Goal: Task Accomplishment & Management: Manage account settings

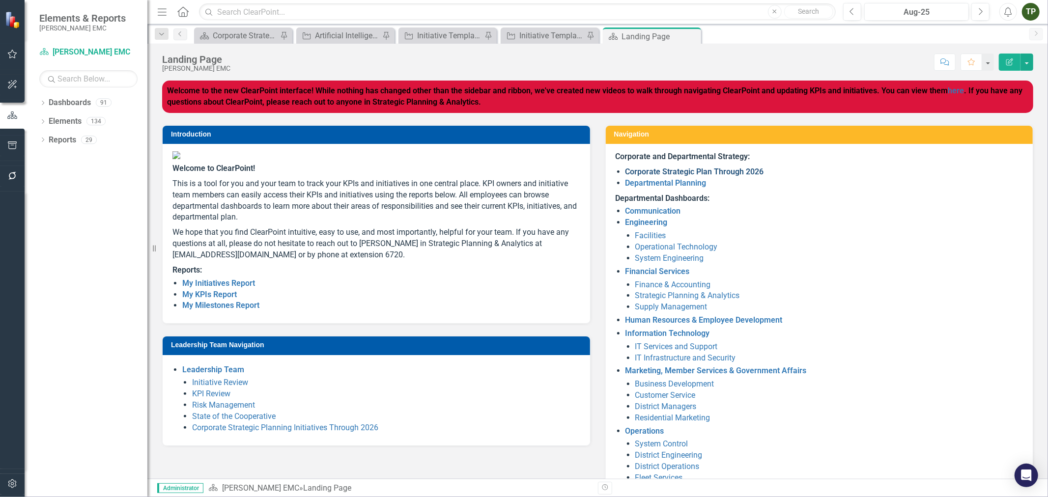
click at [660, 170] on link "Corporate Strategic Plan Through 2026" at bounding box center [695, 171] width 139 height 9
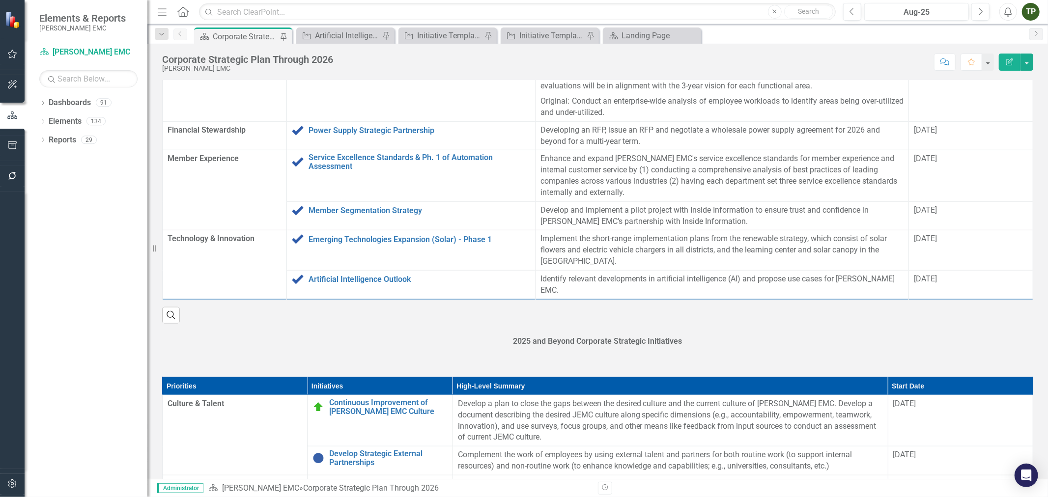
scroll to position [706, 0]
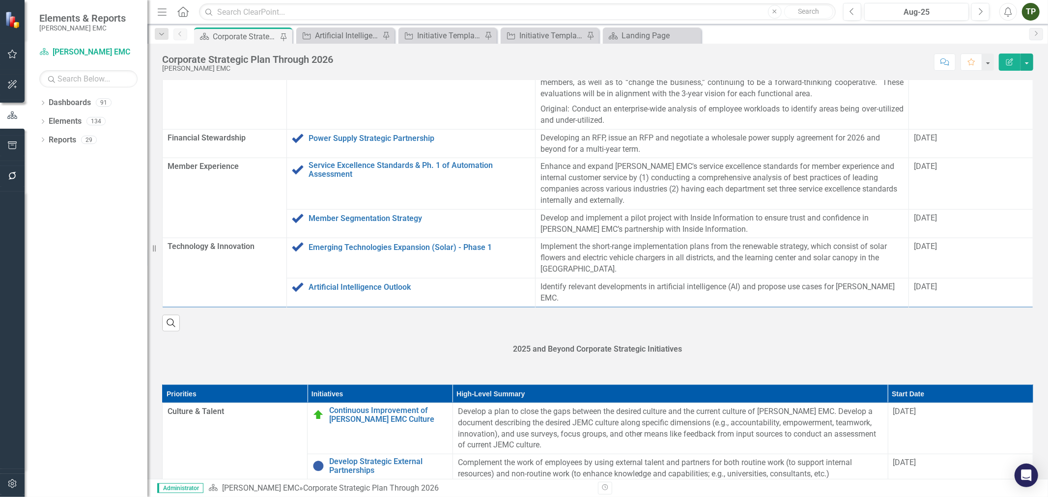
click at [183, 6] on icon at bounding box center [182, 11] width 11 height 10
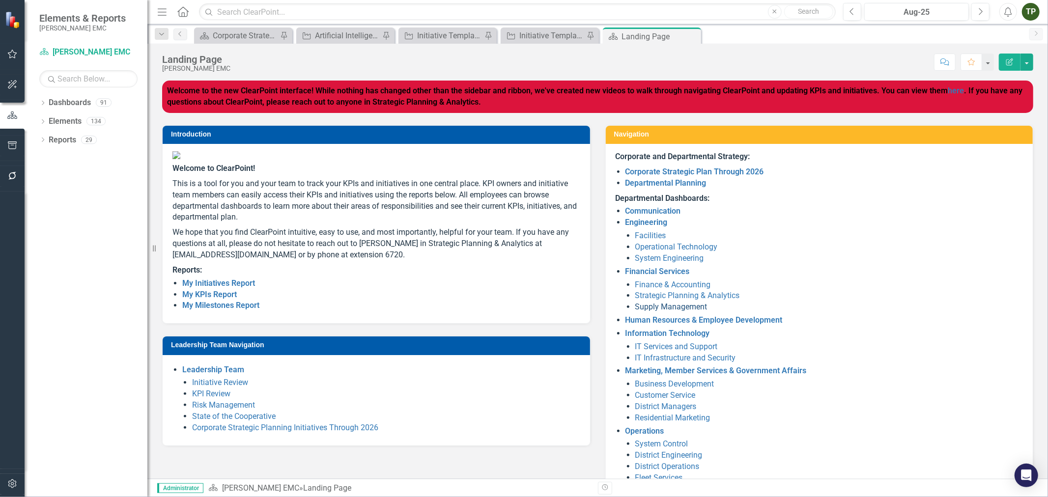
click at [644, 302] on link "Supply Management" at bounding box center [671, 306] width 72 height 9
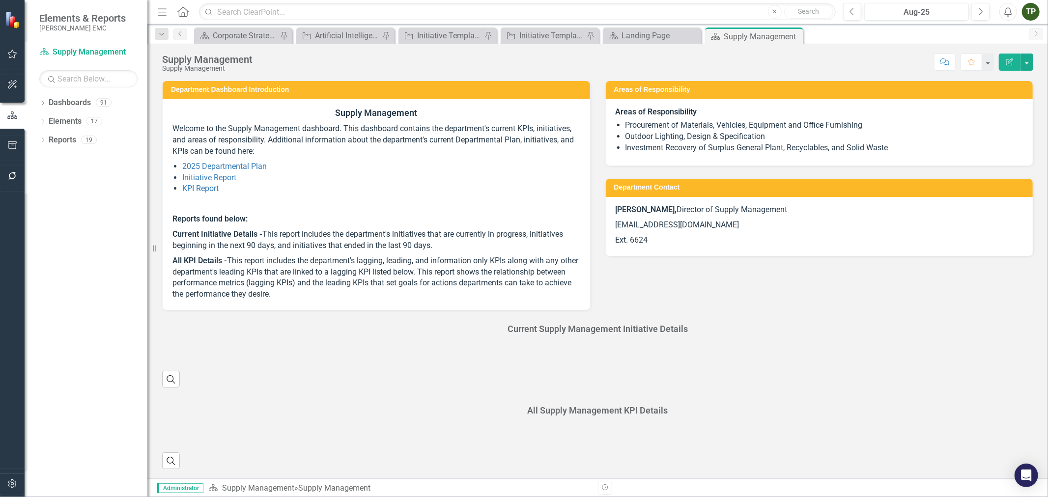
click at [181, 12] on icon "Home" at bounding box center [182, 11] width 13 height 10
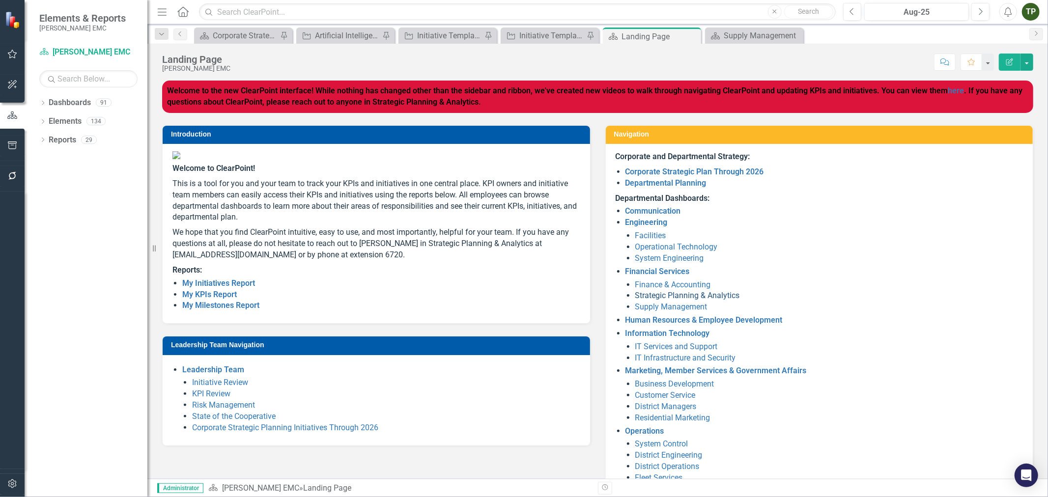
click at [667, 292] on link "Strategic Planning & Analytics" at bounding box center [687, 295] width 105 height 9
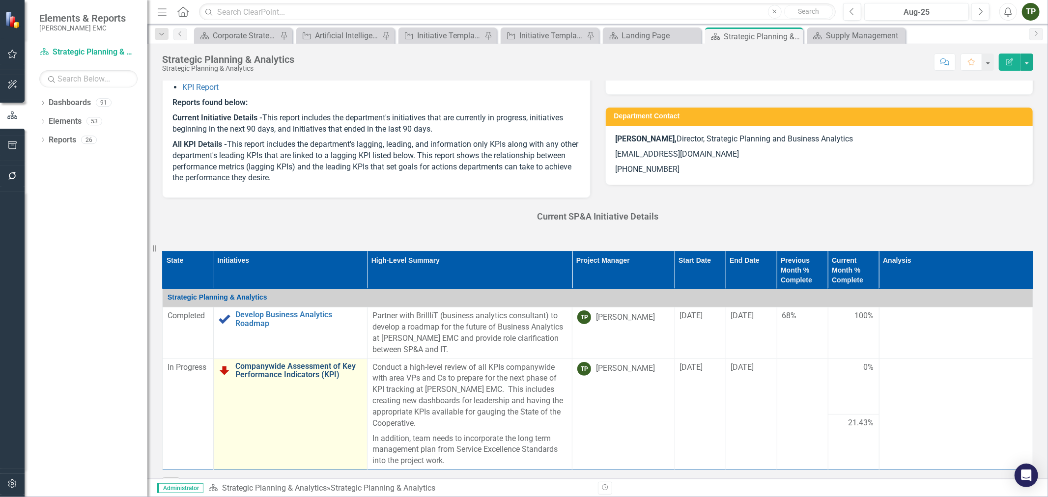
scroll to position [109, 0]
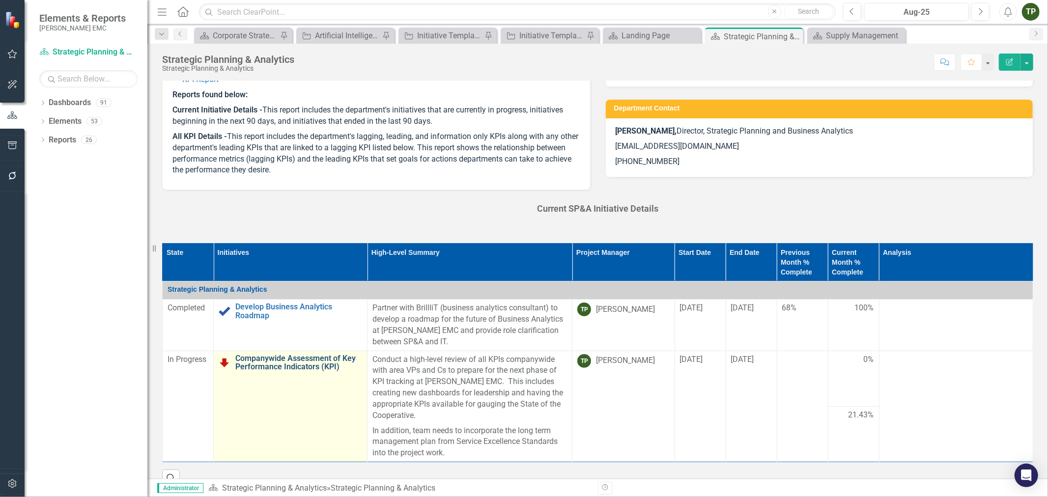
click at [273, 359] on link "Companywide Assessment of Key Performance Indicators (KPI)" at bounding box center [298, 362] width 127 height 17
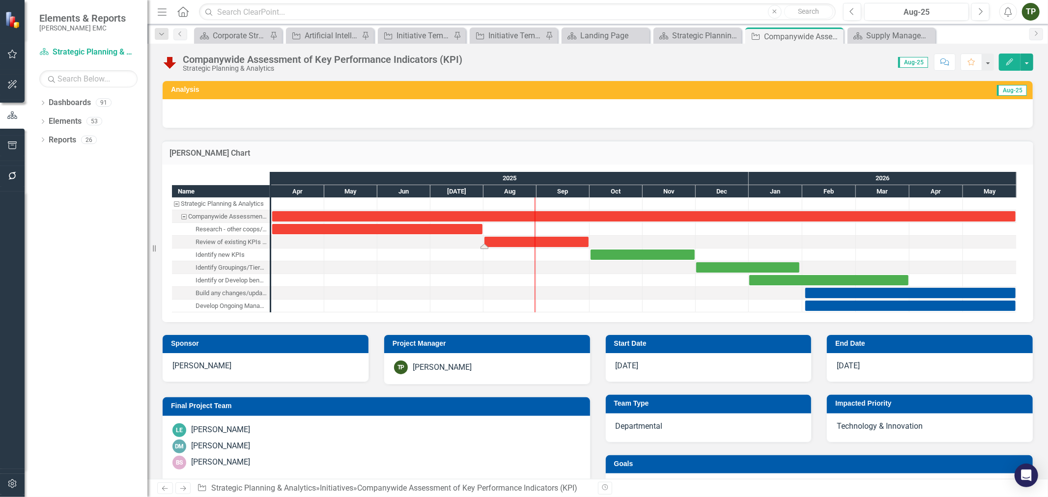
click at [556, 242] on div "Task: Start date: 2025-08-01 End date: 2025-09-30" at bounding box center [537, 242] width 104 height 10
click at [361, 228] on div "Task: Start date: 2025-04-01 End date: 2025-07-31" at bounding box center [377, 229] width 210 height 10
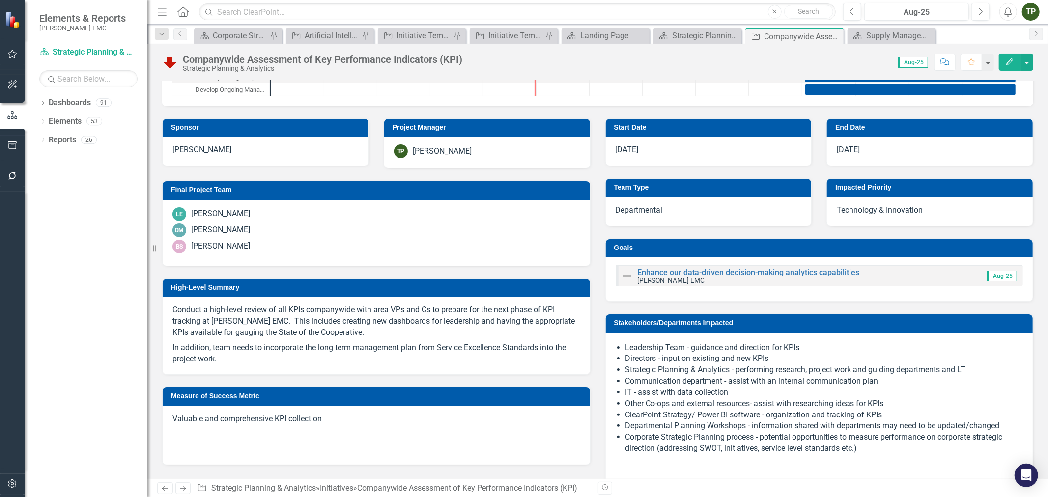
scroll to position [218, 0]
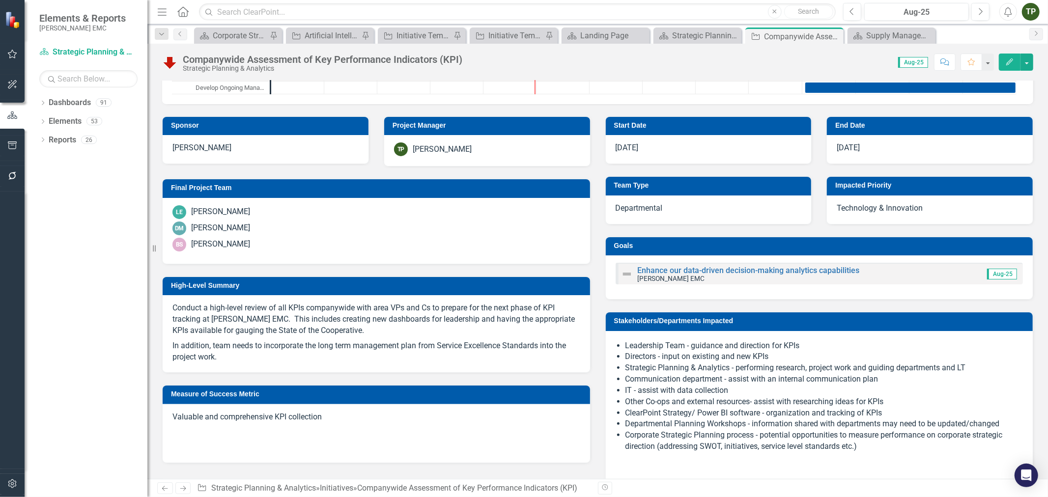
click at [283, 341] on p "In addition, team needs to incorporate the long term management plan from Servi…" at bounding box center [376, 351] width 408 height 25
click at [187, 298] on div "Conduct a high-level review of all KPIs companywide with area VPs and Cs to pre…" at bounding box center [377, 333] width 428 height 77
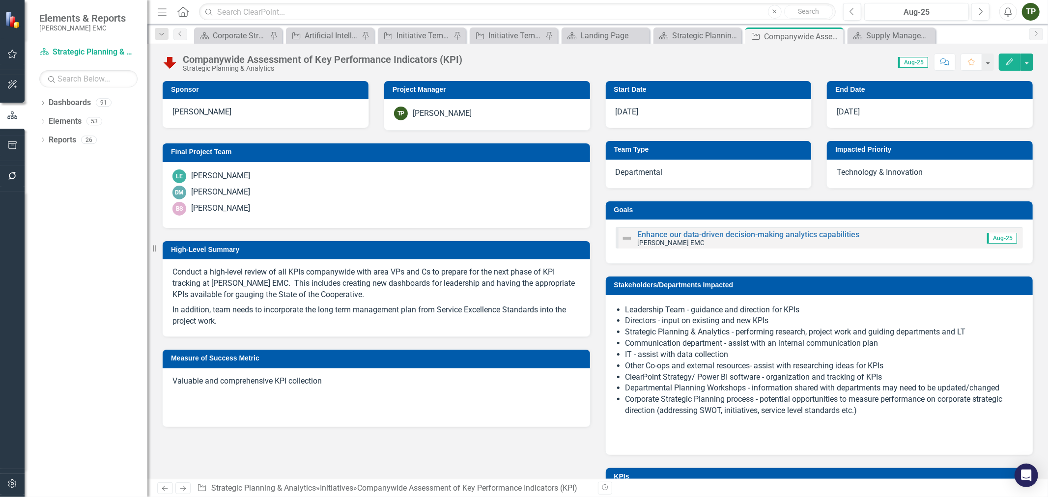
scroll to position [273, 0]
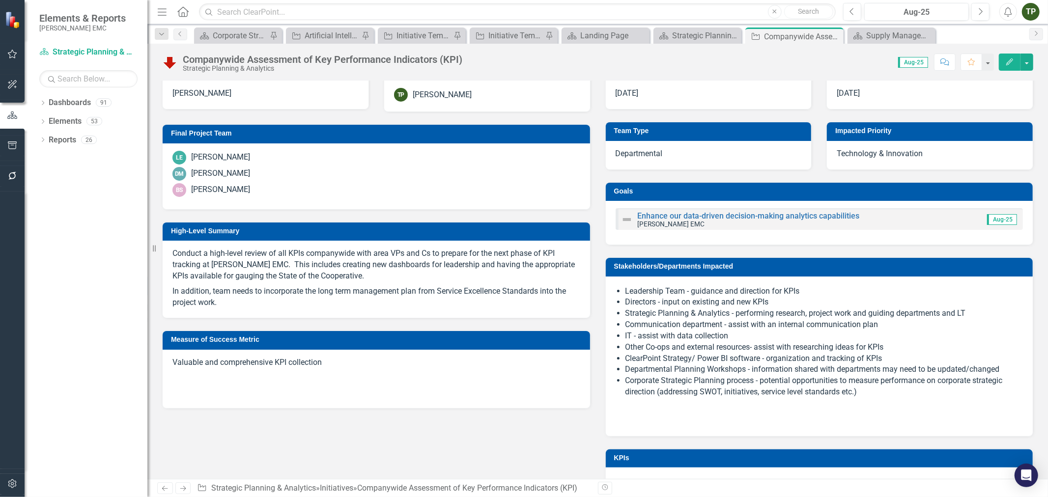
click at [263, 303] on p "In addition, team needs to incorporate the long term management plan from Servi…" at bounding box center [376, 296] width 408 height 25
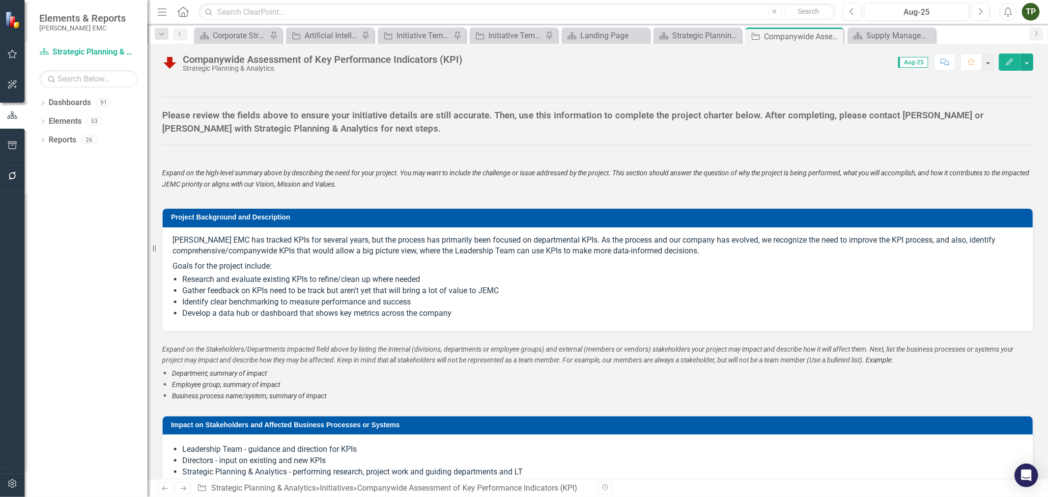
scroll to position [710, 0]
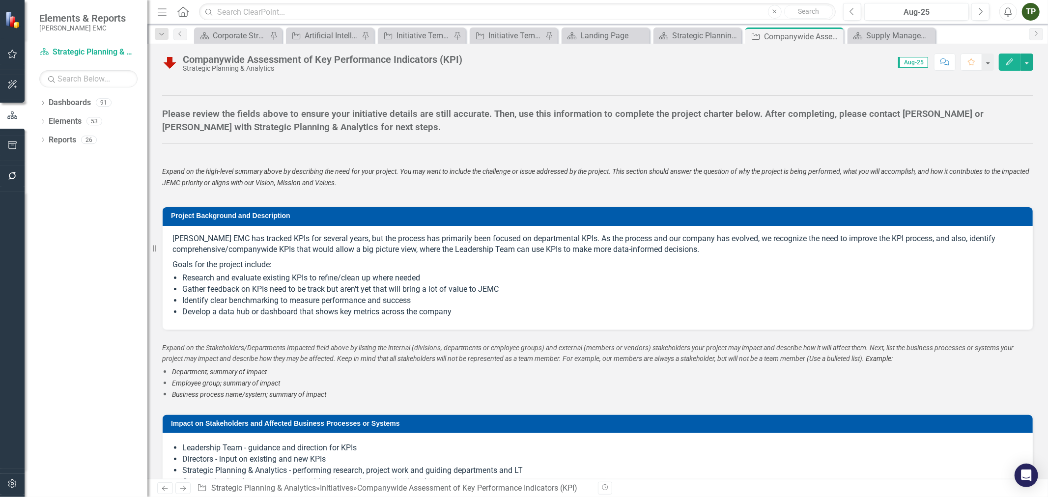
drag, startPoint x: 482, startPoint y: 315, endPoint x: 245, endPoint y: 262, distance: 242.7
click at [245, 262] on span "[PERSON_NAME] EMC has tracked KPIs for several years, but the process has prima…" at bounding box center [597, 276] width 851 height 86
click at [241, 264] on p "Goals for the project include:" at bounding box center [597, 263] width 851 height 13
click at [210, 251] on p "[PERSON_NAME] EMC has tracked KPIs for several years, but the process has prima…" at bounding box center [597, 245] width 851 height 25
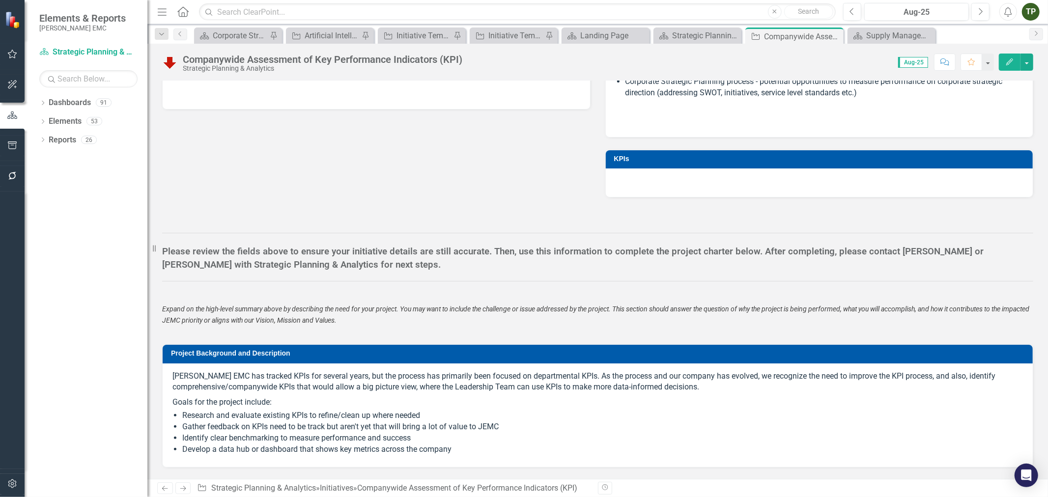
scroll to position [600, 0]
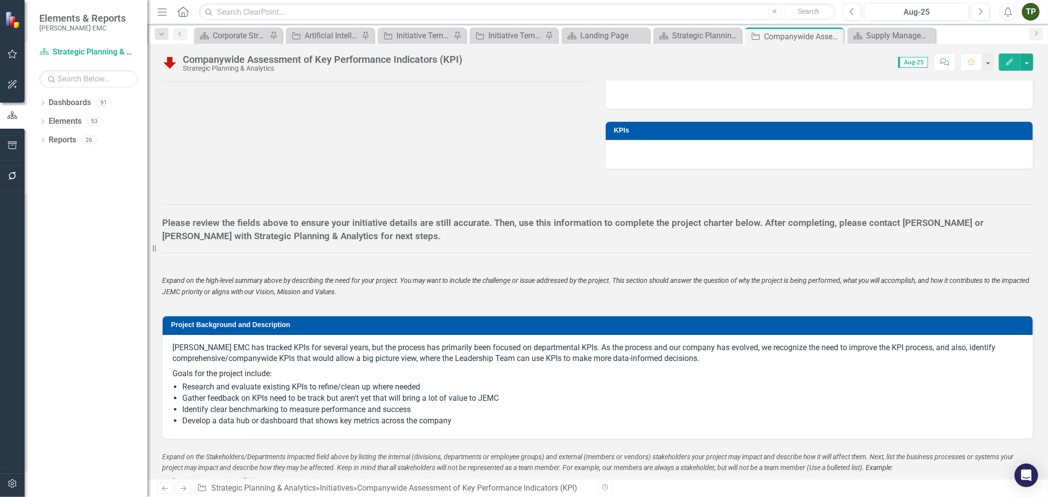
click at [224, 421] on li "Develop a data hub or dashboard that shows key metrics across the company" at bounding box center [602, 421] width 841 height 11
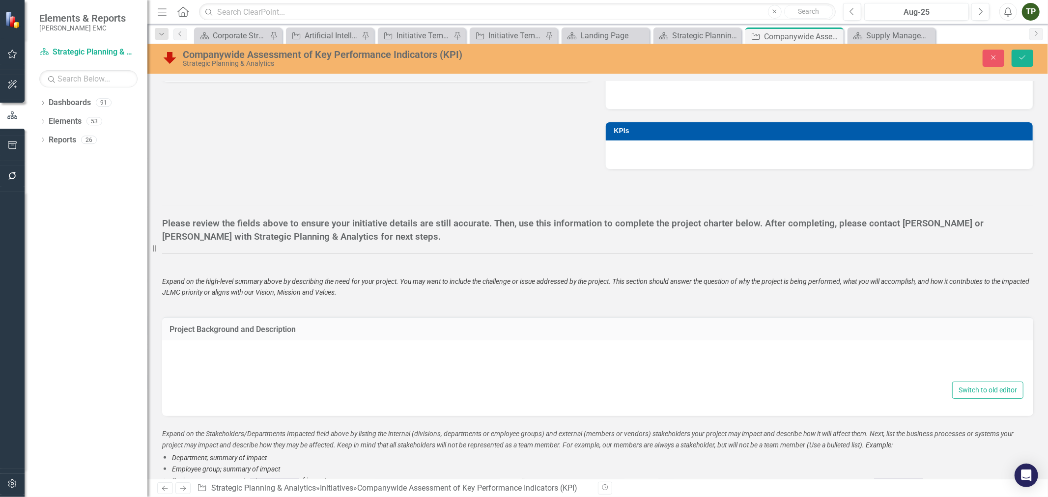
type textarea "<p>[PERSON_NAME] EMC has tracked KPIs for several years, but the process has pr…"
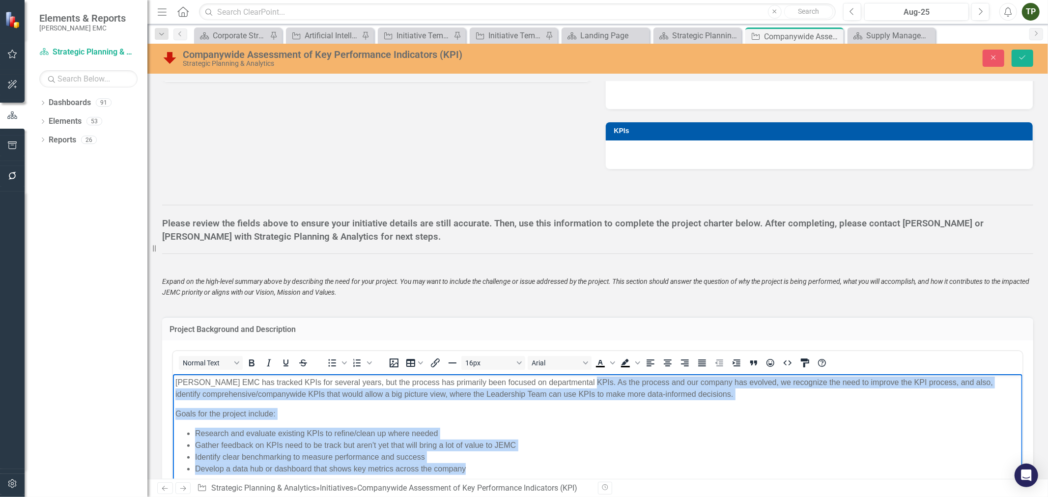
scroll to position [655, 0]
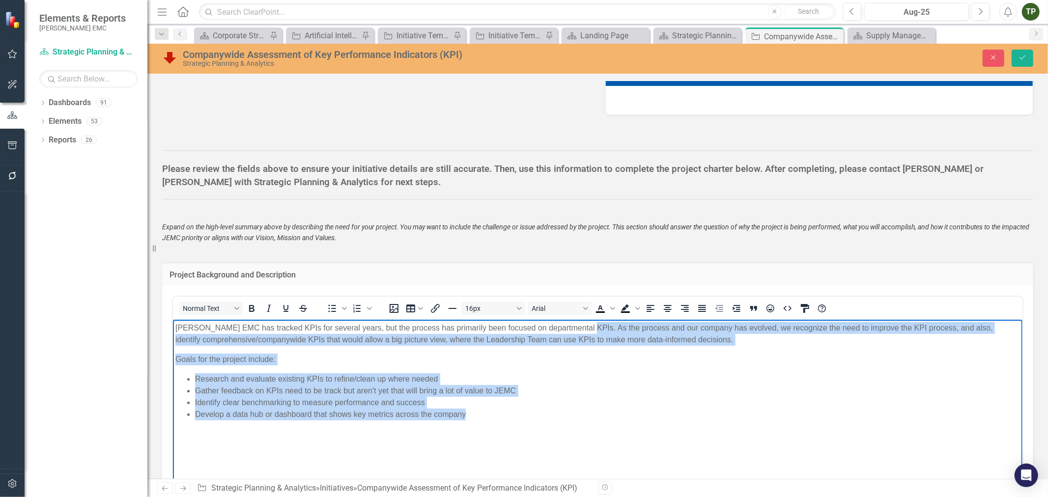
drag, startPoint x: 582, startPoint y: 328, endPoint x: 563, endPoint y: 432, distance: 105.4
click at [563, 432] on body "[PERSON_NAME] EMC has tracked KPIs for several years, but the process has prima…" at bounding box center [597, 393] width 850 height 147
copy body "As the process and our company has evolved, we recognize the need to improve th…"
click at [380, 431] on body "[PERSON_NAME] EMC has tracked KPIs for several years, but the process has prima…" at bounding box center [597, 393] width 850 height 147
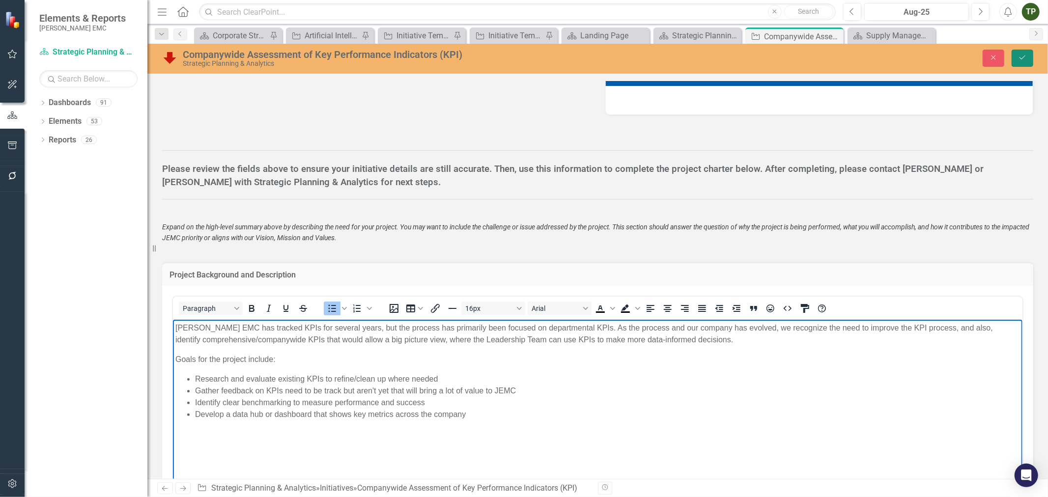
click at [1018, 53] on button "Save" at bounding box center [1023, 58] width 22 height 17
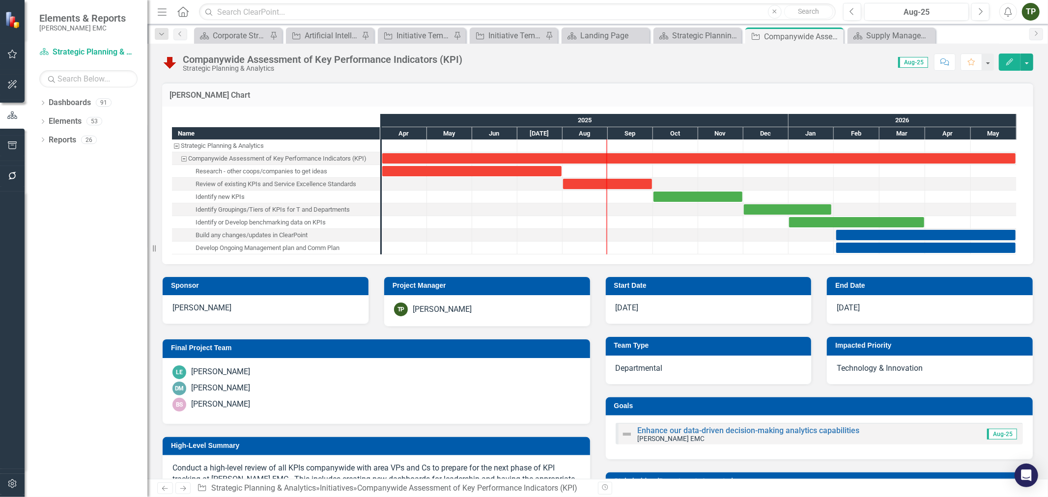
scroll to position [55, 0]
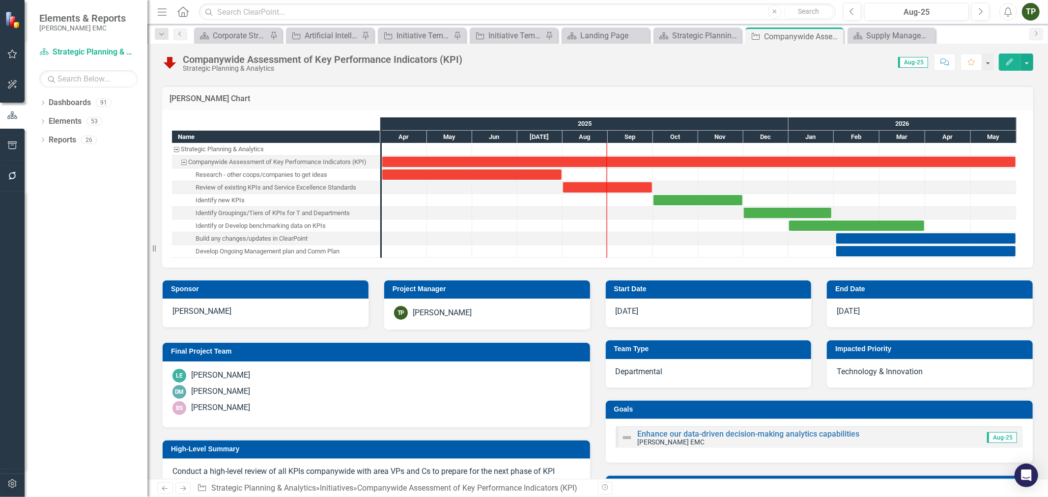
click at [184, 12] on icon at bounding box center [182, 11] width 11 height 10
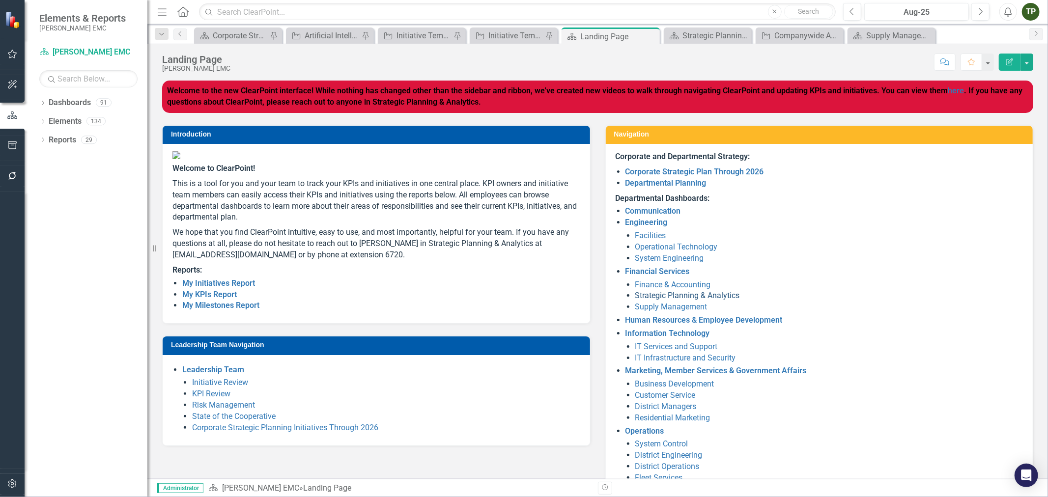
click at [660, 291] on link "Strategic Planning & Analytics" at bounding box center [687, 295] width 105 height 9
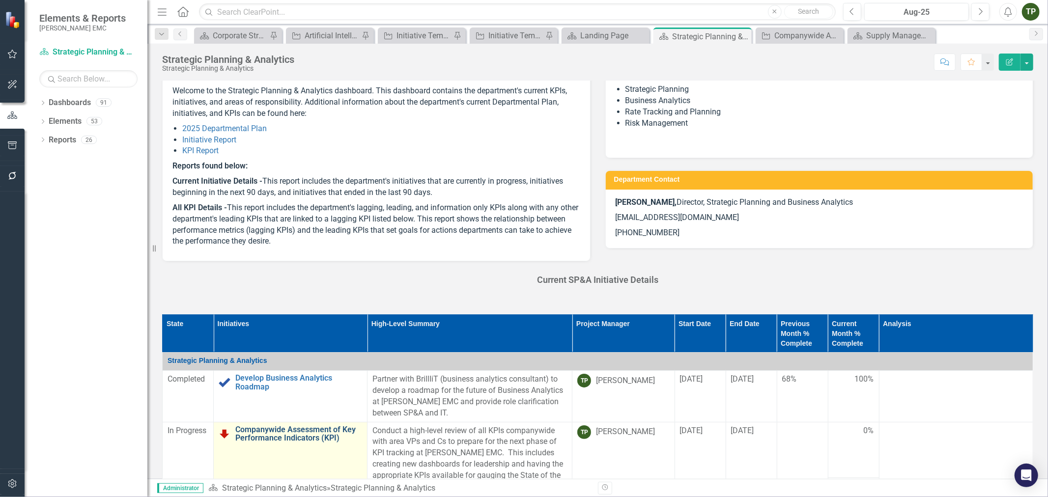
scroll to position [55, 0]
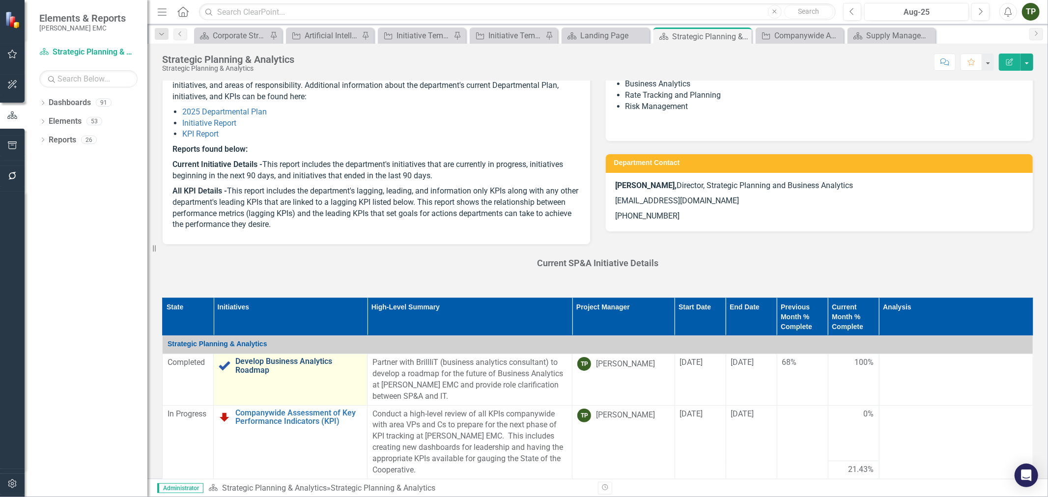
click at [257, 360] on link "Develop Business Analytics Roadmap" at bounding box center [298, 365] width 127 height 17
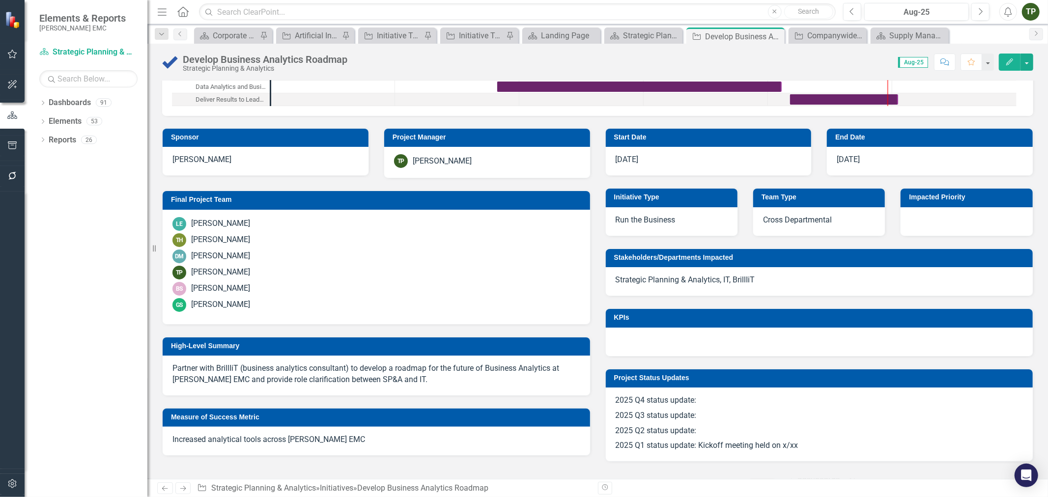
scroll to position [164, 0]
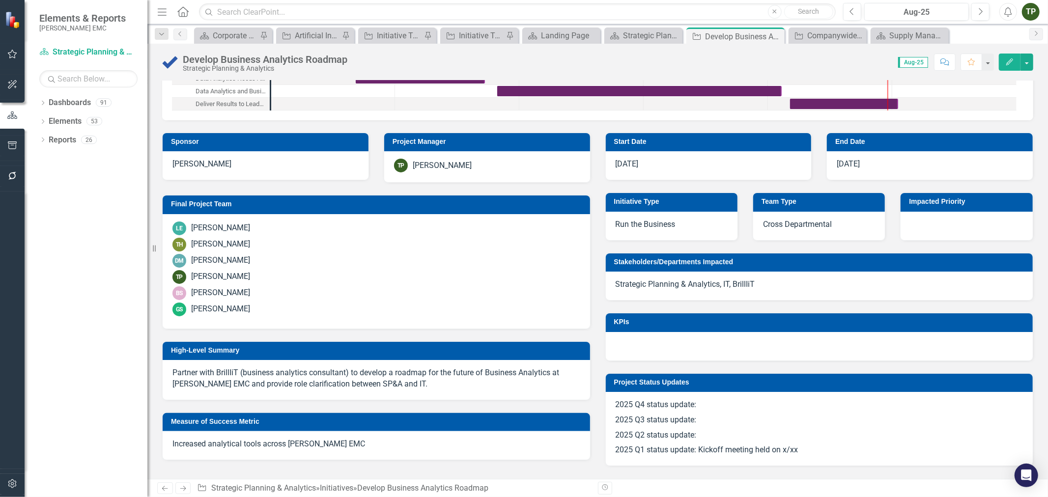
click at [381, 387] on p "Partner with BrillIiT (business analytics consultant) to develop a roadmap for …" at bounding box center [376, 379] width 408 height 23
drag, startPoint x: 411, startPoint y: 387, endPoint x: 311, endPoint y: 382, distance: 100.8
click at [311, 382] on p "Partner with BrillIiT (business analytics consultant) to develop a roadmap for …" at bounding box center [376, 379] width 408 height 23
click at [218, 372] on p "Partner with BrillIiT (business analytics consultant) to develop a roadmap for …" at bounding box center [376, 379] width 408 height 23
click at [166, 384] on div "Partner with BrillIiT (business analytics consultant) to develop a roadmap for …" at bounding box center [377, 380] width 428 height 40
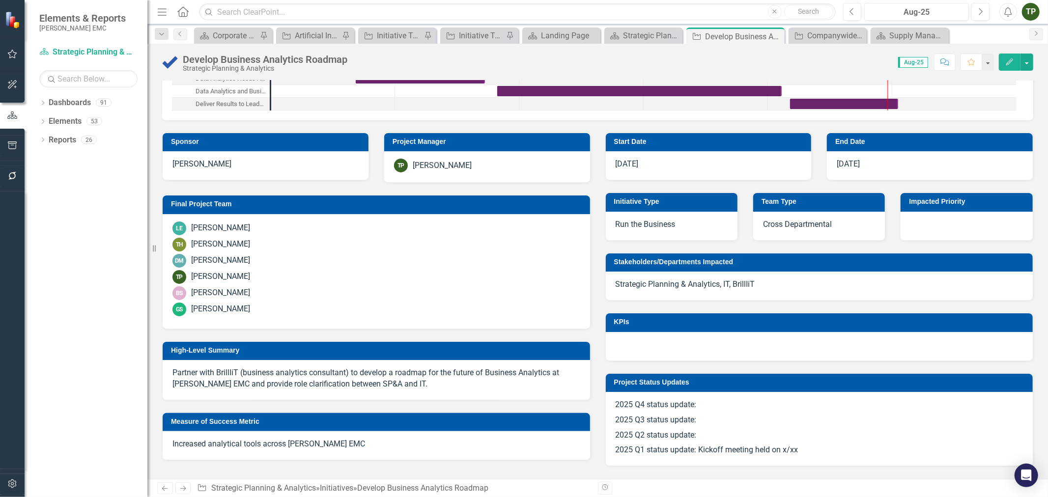
drag, startPoint x: 327, startPoint y: 356, endPoint x: 328, endPoint y: 366, distance: 9.4
click at [327, 356] on td "High-Level Summary" at bounding box center [378, 351] width 414 height 15
click at [403, 387] on p "Partner with BrillIiT (business analytics consultant) to develop a roadmap for …" at bounding box center [376, 379] width 408 height 23
drag, startPoint x: 406, startPoint y: 387, endPoint x: 173, endPoint y: 367, distance: 233.7
click at [174, 367] on div "Partner with BrillIiT (business analytics consultant) to develop a roadmap for …" at bounding box center [377, 380] width 428 height 40
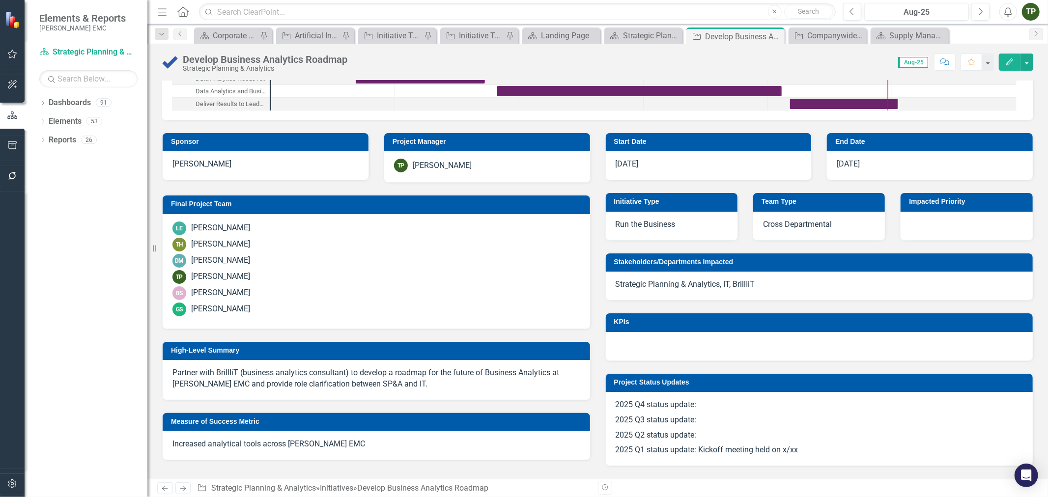
click at [173, 368] on p "Partner with BrillIiT (business analytics consultant) to develop a roadmap for …" at bounding box center [376, 379] width 408 height 23
click at [174, 371] on p "Partner with BrillIiT (business analytics consultant) to develop a roadmap for …" at bounding box center [376, 379] width 408 height 23
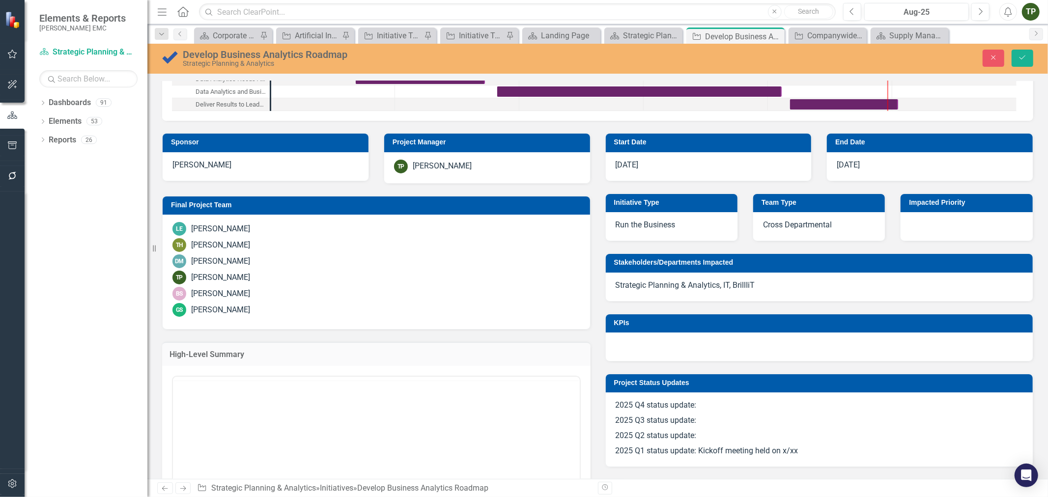
click at [174, 371] on div "<p>Partner with BrillIiT (business analytics consultant) to develop a roadmap f…" at bounding box center [376, 487] width 428 height 243
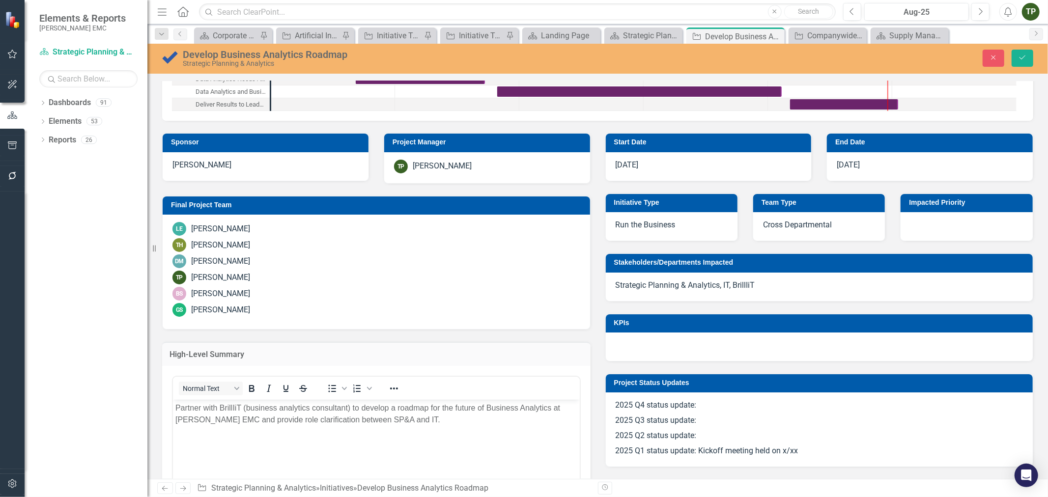
scroll to position [0, 0]
click at [205, 423] on p "Partner with BrillIiT (business analytics consultant) to develop a roadmap for …" at bounding box center [376, 414] width 402 height 24
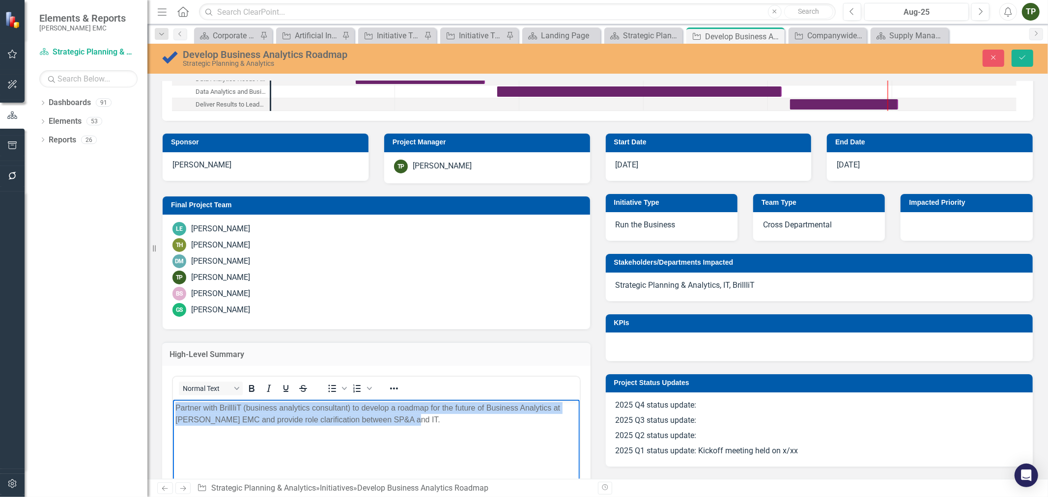
drag, startPoint x: 409, startPoint y: 425, endPoint x: 146, endPoint y: 402, distance: 263.9
click at [172, 402] on html "Partner with BrillIiT (business analytics consultant) to develop a roadmap for …" at bounding box center [375, 473] width 407 height 147
copy p "Partner with BrillIiT (business analytics consultant) to develop a roadmap for …"
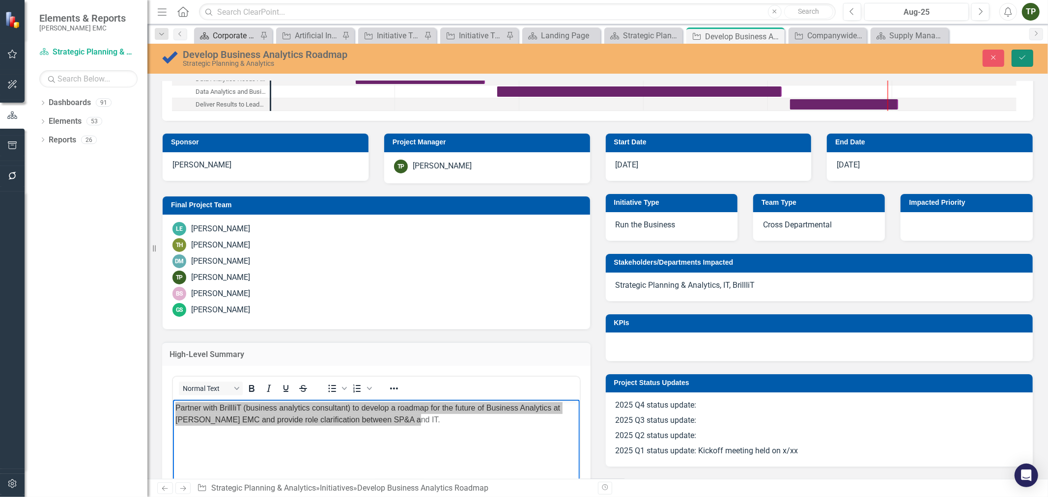
drag, startPoint x: 1026, startPoint y: 56, endPoint x: 227, endPoint y: 41, distance: 798.7
click at [1026, 56] on icon "Save" at bounding box center [1022, 57] width 9 height 7
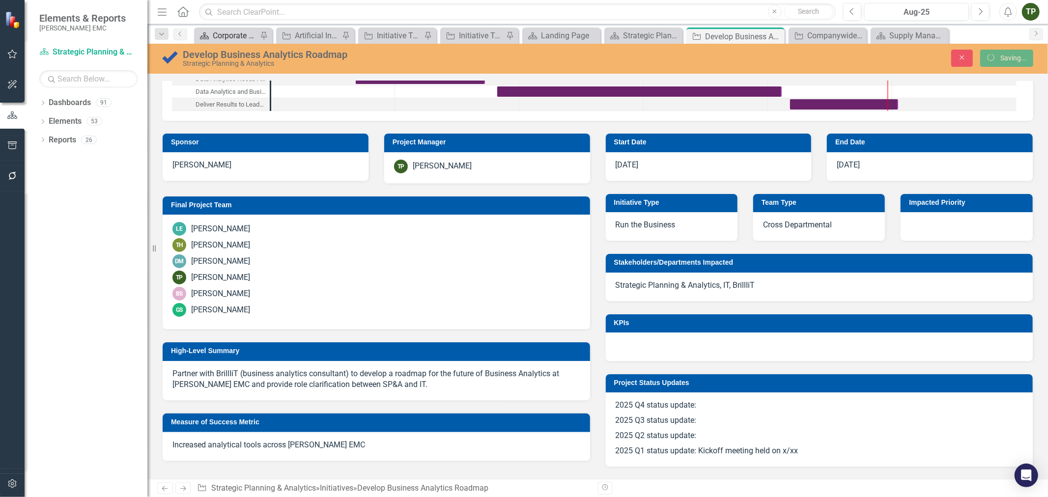
click at [208, 32] on icon "Dashboard" at bounding box center [205, 36] width 10 height 8
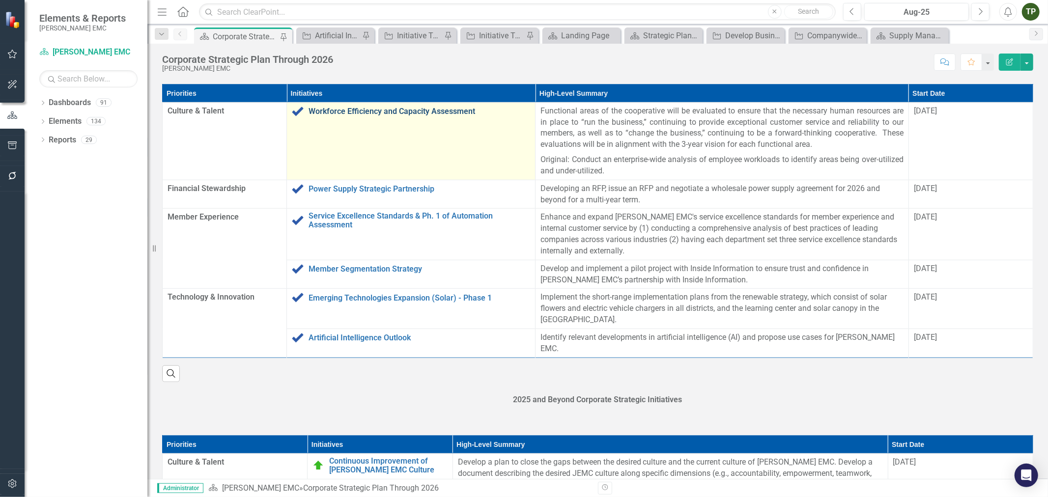
scroll to position [873, 0]
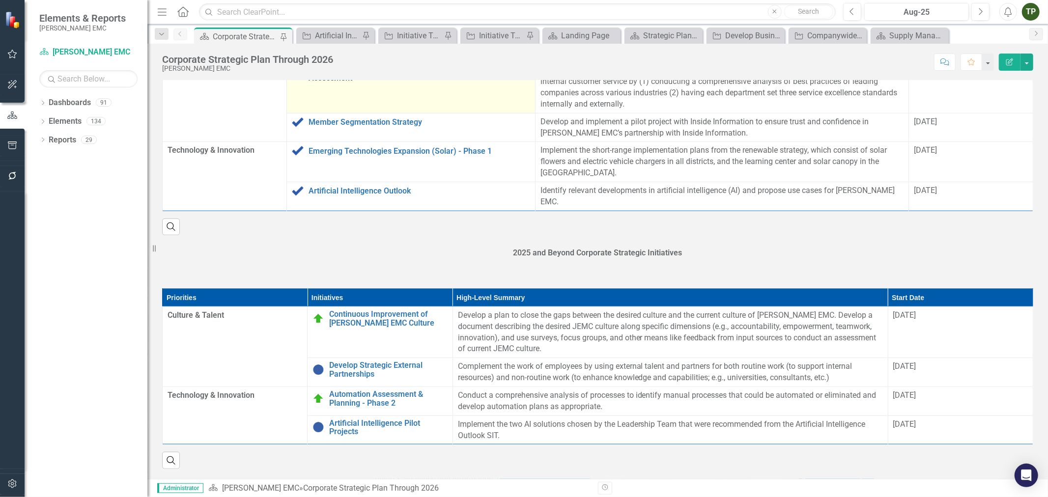
click at [322, 82] on link "Service Excellence Standards & Ph. 1 of Automation Assessment" at bounding box center [420, 73] width 222 height 17
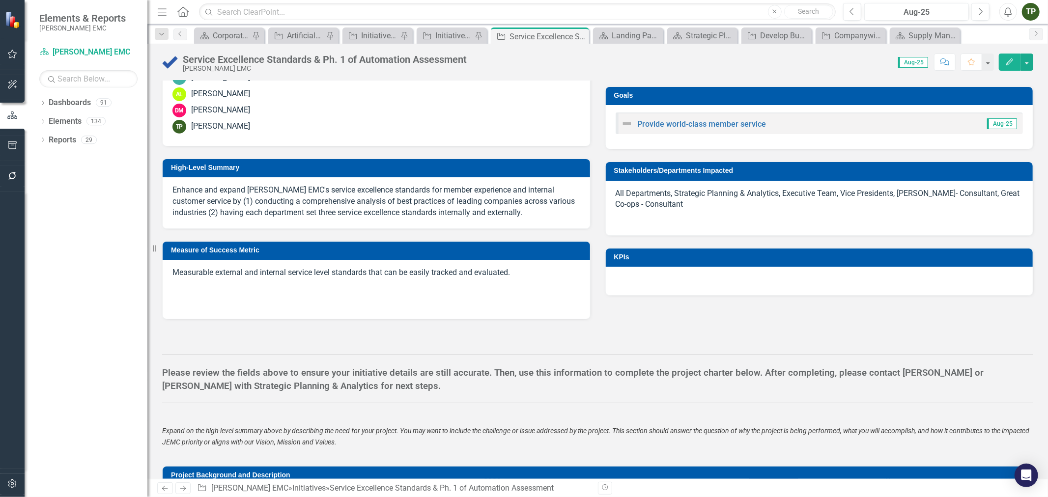
scroll to position [327, 0]
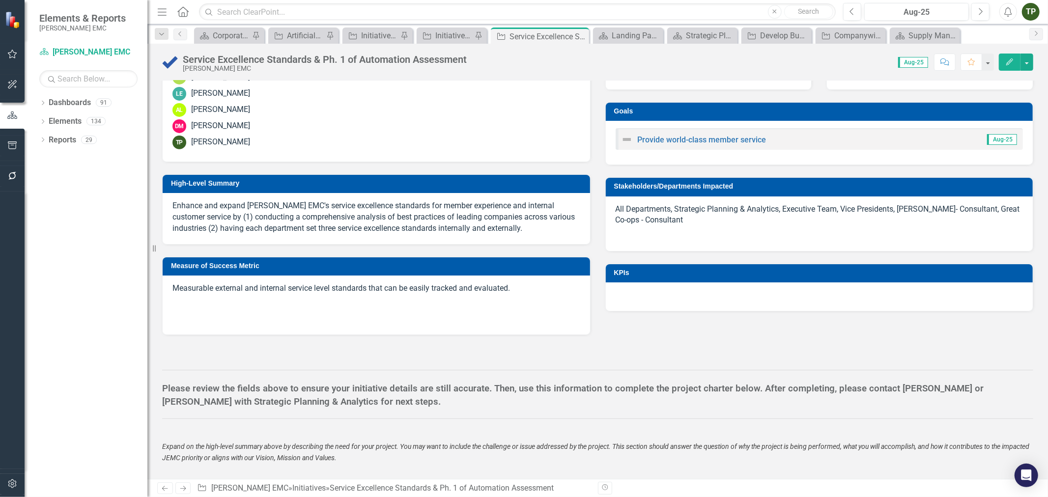
click at [298, 214] on p "Enhance and expand [PERSON_NAME] EMC's service excellence standards for member …" at bounding box center [376, 217] width 408 height 34
click at [224, 205] on p "Enhance and expand [PERSON_NAME] EMC's service excellence standards for member …" at bounding box center [376, 217] width 408 height 34
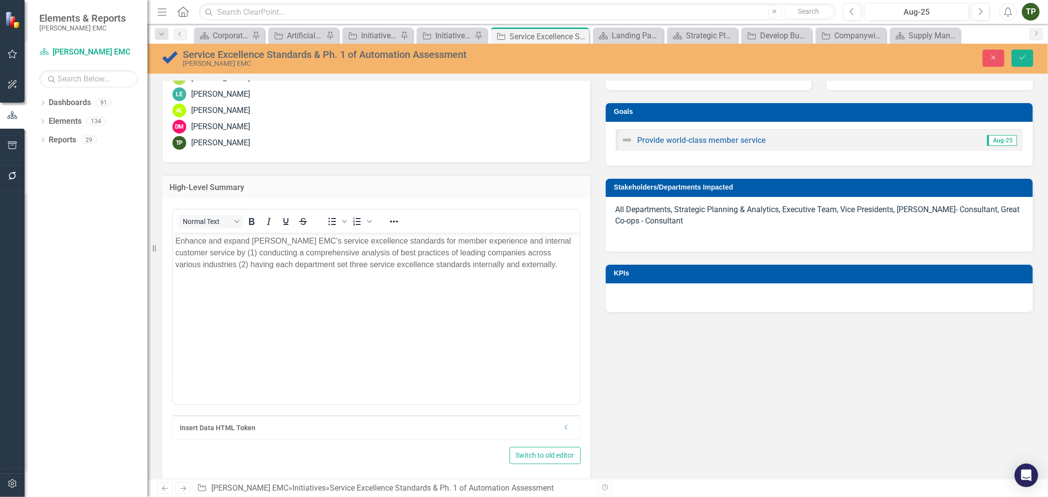
scroll to position [0, 0]
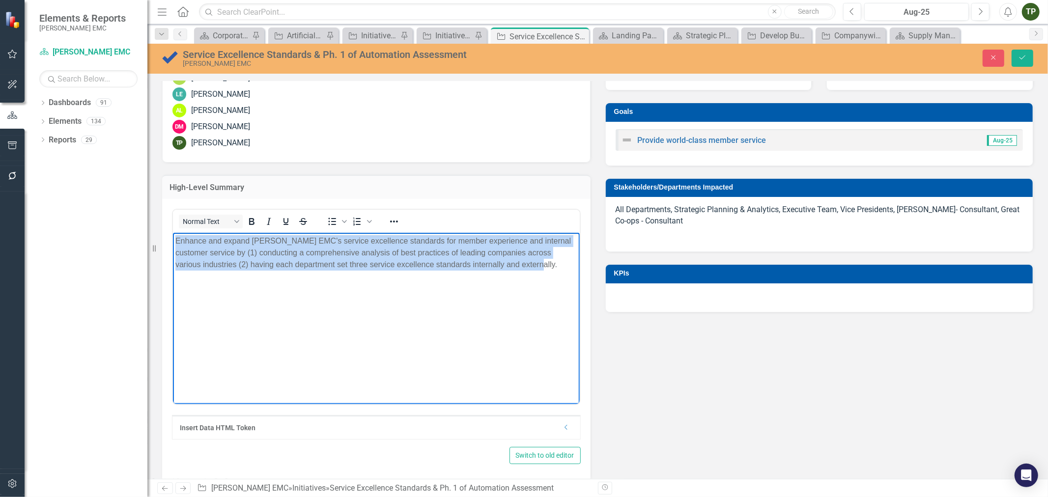
drag, startPoint x: 547, startPoint y: 261, endPoint x: 338, endPoint y: 467, distance: 293.6
click at [172, 236] on html "Enhance and expand [PERSON_NAME] EMC's service excellence standards for member …" at bounding box center [375, 305] width 407 height 147
copy p "Enhance and expand [PERSON_NAME] EMC's service excellence standards for member …"
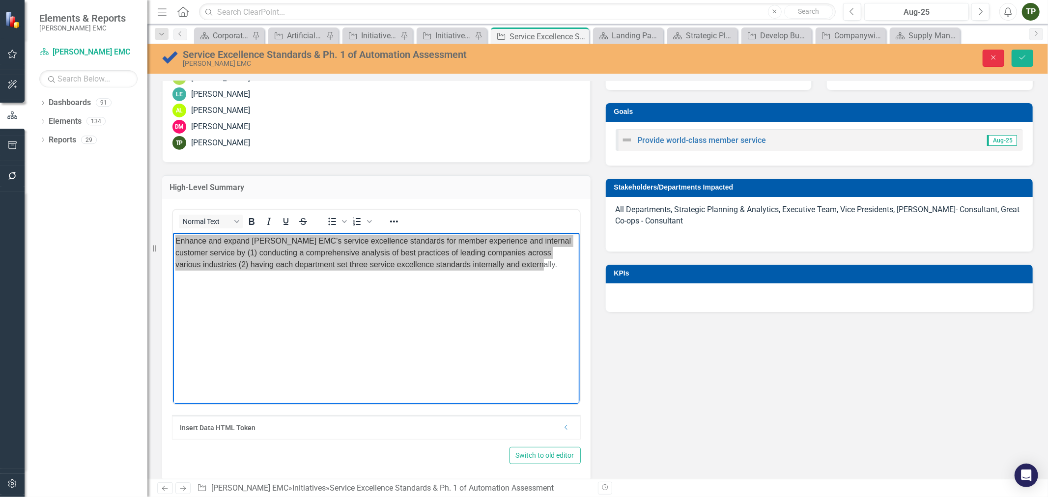
drag, startPoint x: 995, startPoint y: 60, endPoint x: 845, endPoint y: 159, distance: 179.8
click at [995, 60] on icon "Close" at bounding box center [993, 57] width 9 height 7
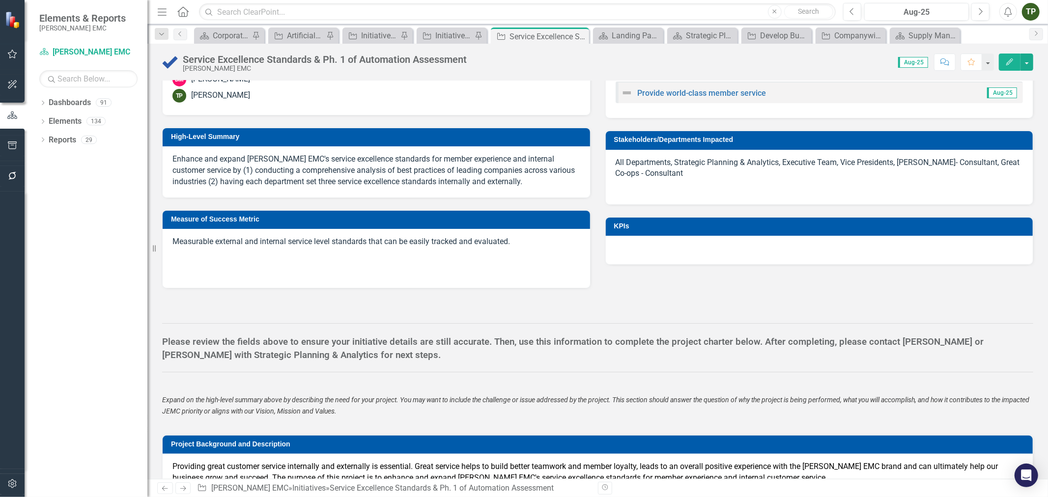
scroll to position [436, 0]
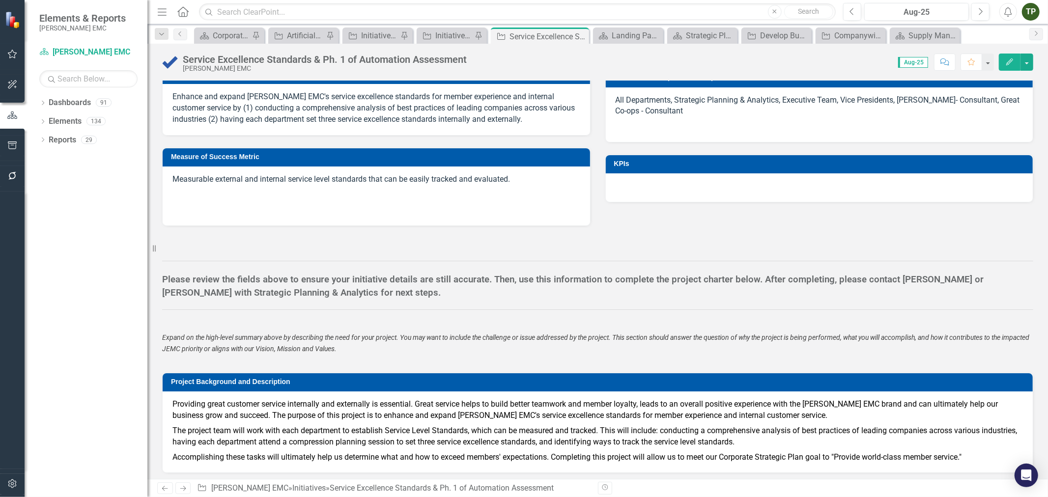
click at [271, 182] on p "Measurable external and internal service level standards that can be easily tra…" at bounding box center [376, 180] width 408 height 13
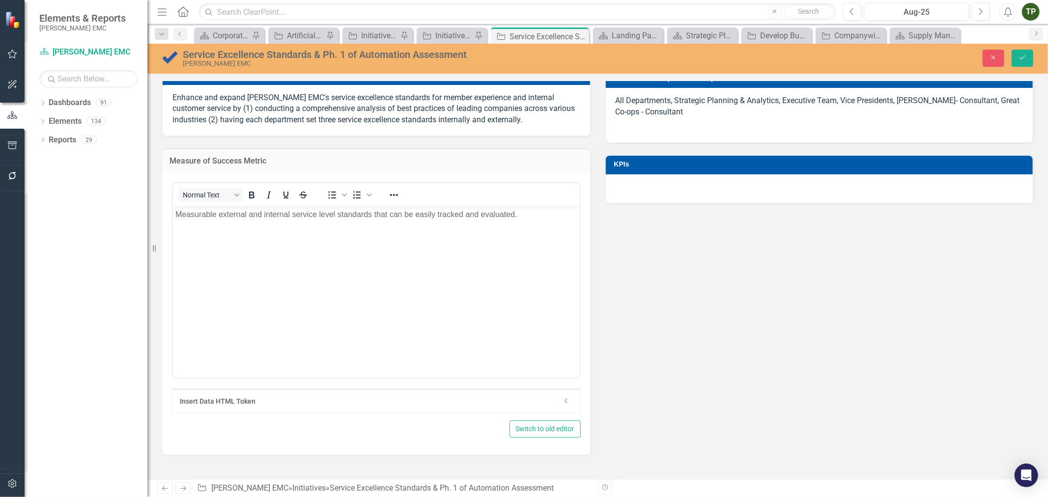
scroll to position [0, 0]
click at [345, 266] on body "Measurable external and internal service level standards that can be easily tra…" at bounding box center [375, 279] width 407 height 147
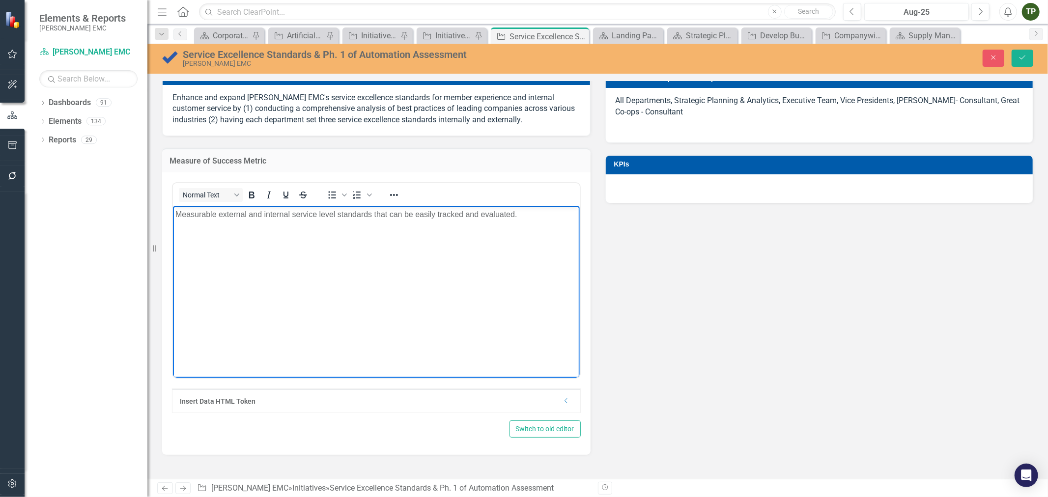
drag, startPoint x: 535, startPoint y: 217, endPoint x: 322, endPoint y: 403, distance: 282.7
click at [172, 206] on html "Measurable external and internal service level standards that can be easily tra…" at bounding box center [375, 279] width 407 height 147
copy p "Measurable external and internal service level standards that can be easily tra…"
drag, startPoint x: 994, startPoint y: 55, endPoint x: 807, endPoint y: 315, distance: 321.1
click at [994, 55] on icon "Close" at bounding box center [993, 57] width 9 height 7
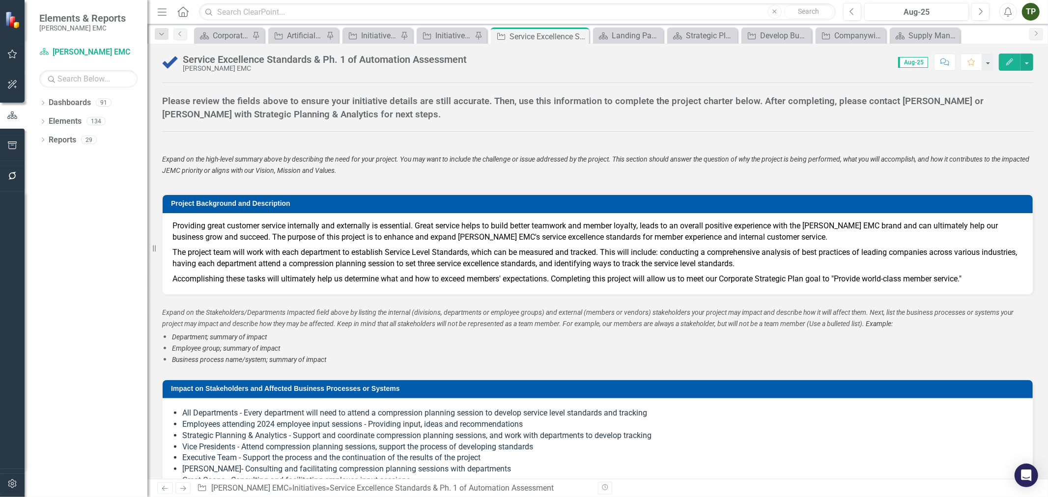
scroll to position [655, 0]
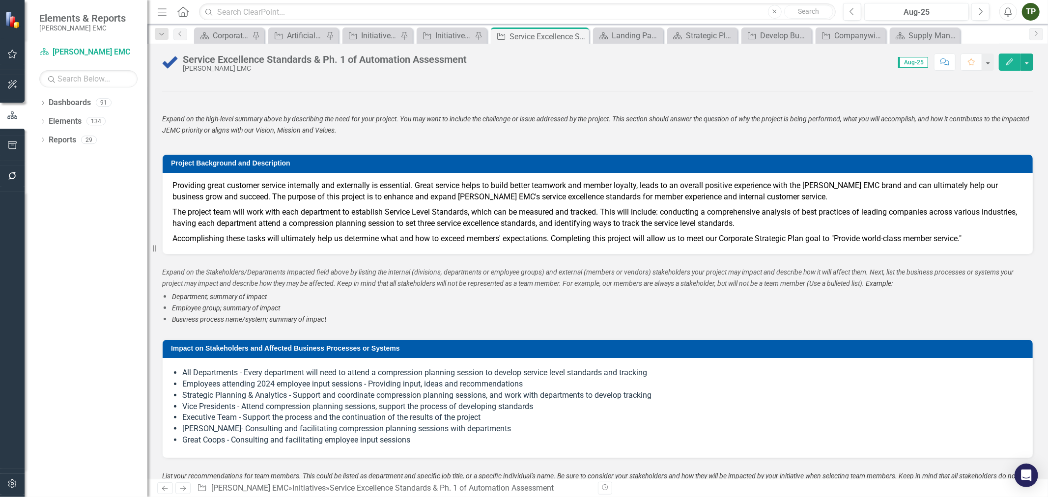
click at [272, 219] on span "The project team will work with each department to establish Service Level Stan…" at bounding box center [594, 217] width 845 height 21
click at [364, 183] on span "Providing great customer service internally and externally is essential. Great …" at bounding box center [585, 191] width 826 height 21
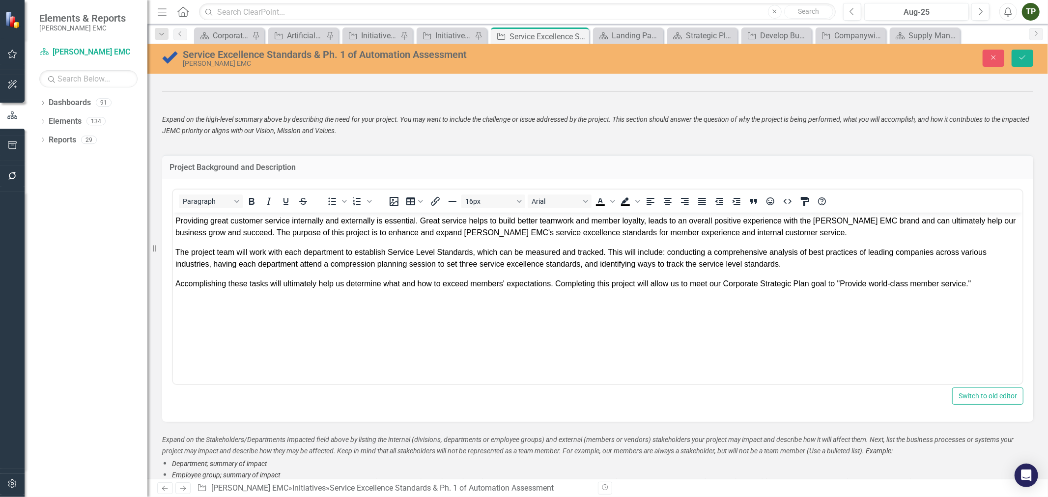
scroll to position [0, 0]
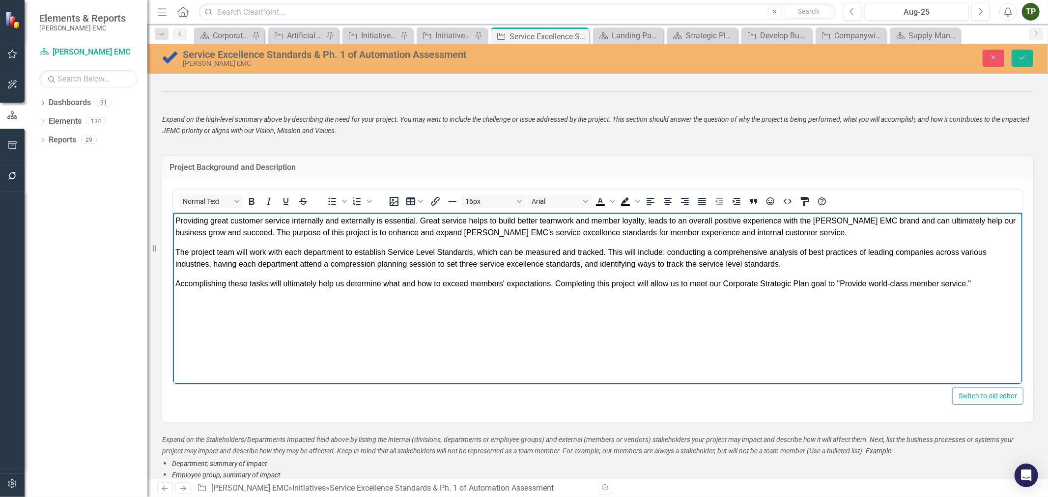
click at [200, 221] on span "Providing great customer service internally and externally is essential. Great …" at bounding box center [595, 226] width 841 height 20
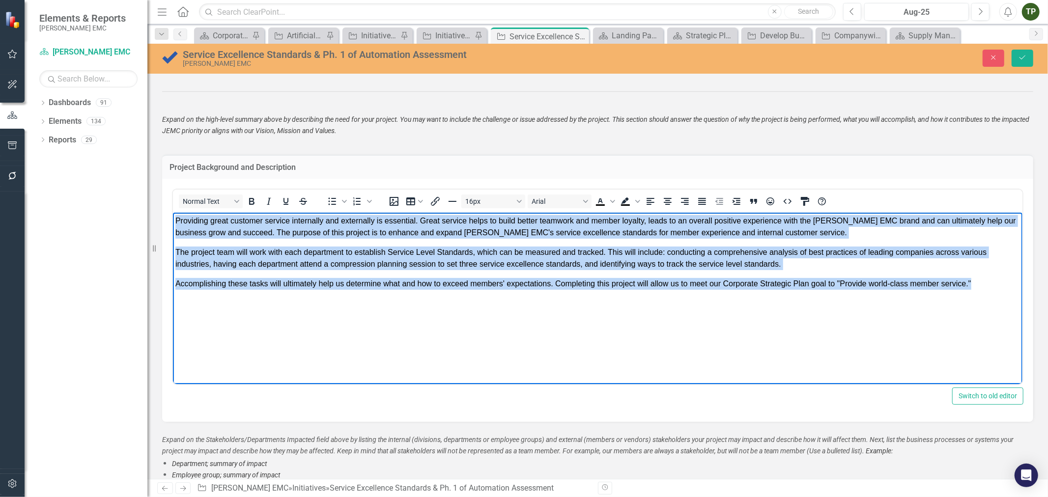
drag, startPoint x: 172, startPoint y: 220, endPoint x: 1048, endPoint y: 287, distance: 877.8
click at [1022, 287] on html "Providing great customer service internally and externally is essential. Great …" at bounding box center [597, 285] width 850 height 147
copy body "Loremipsu dolor sitametc adipisc elitseddoe tem incididunt ut laboreetd. Magna …"
click at [406, 321] on body "Providing great customer service internally and externally is essential. Great …" at bounding box center [597, 285] width 850 height 147
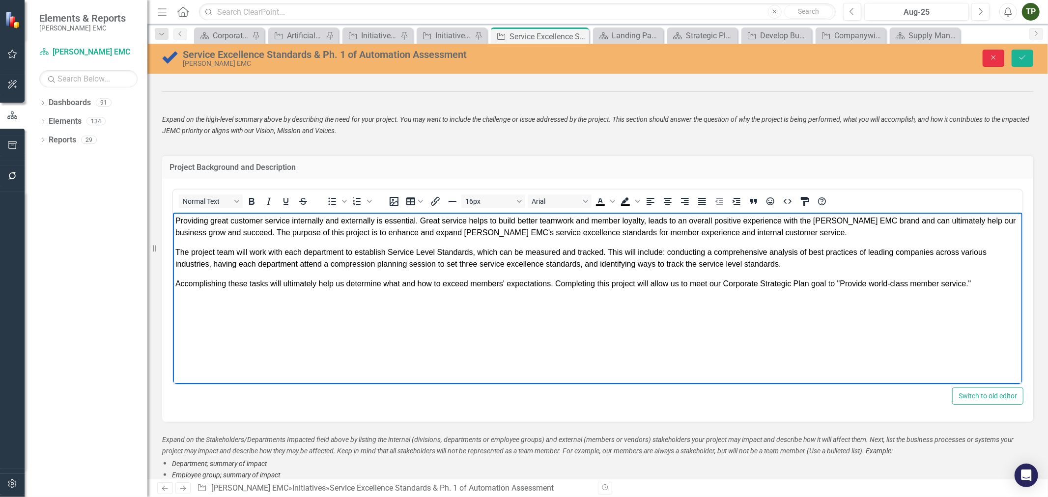
click at [993, 60] on icon "Close" at bounding box center [993, 57] width 9 height 7
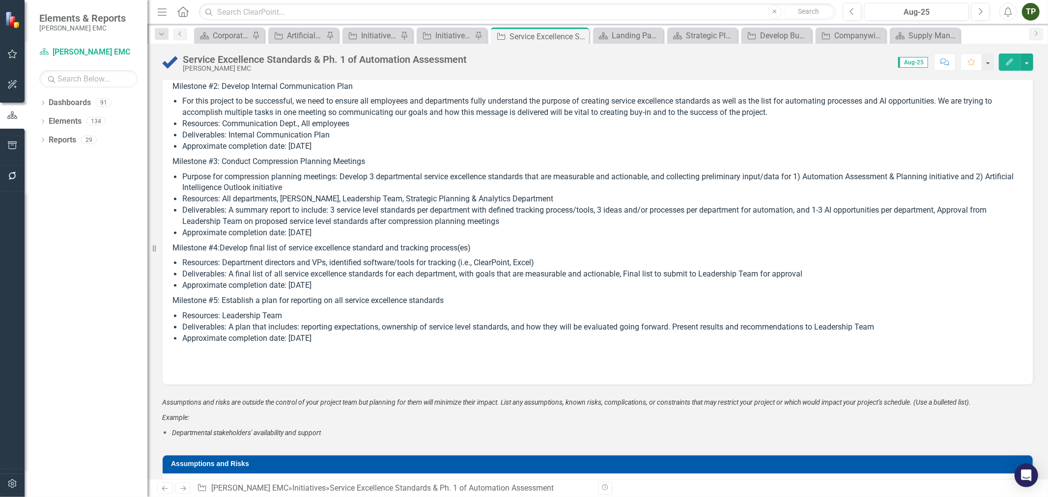
scroll to position [1583, 0]
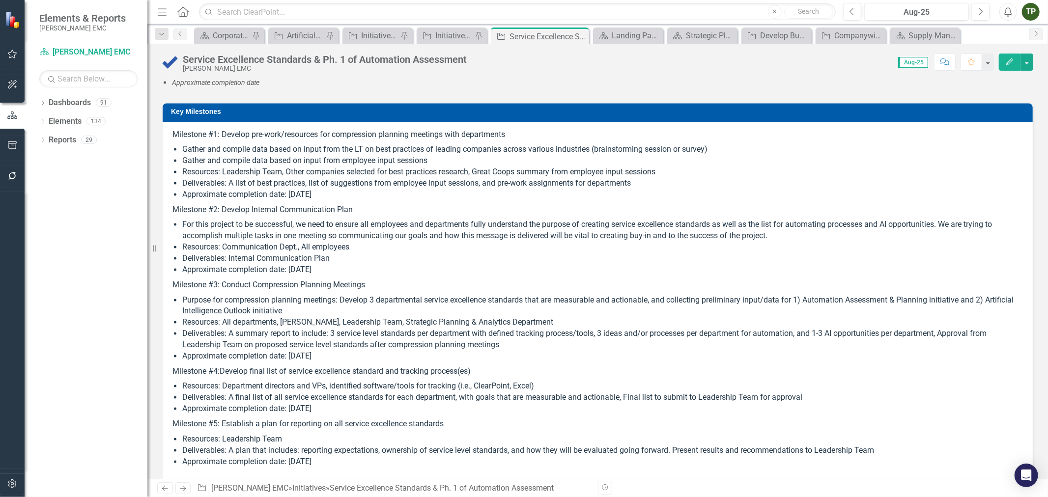
click at [462, 190] on li "Deliverables: A list of best practices, list of suggestions from employee input…" at bounding box center [602, 183] width 841 height 11
click at [198, 130] on div "Milestone #1: Develop pre-work/resources for compression planning meetings with…" at bounding box center [598, 315] width 870 height 386
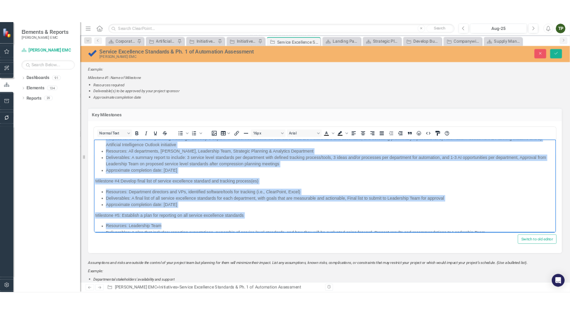
scroll to position [268, 0]
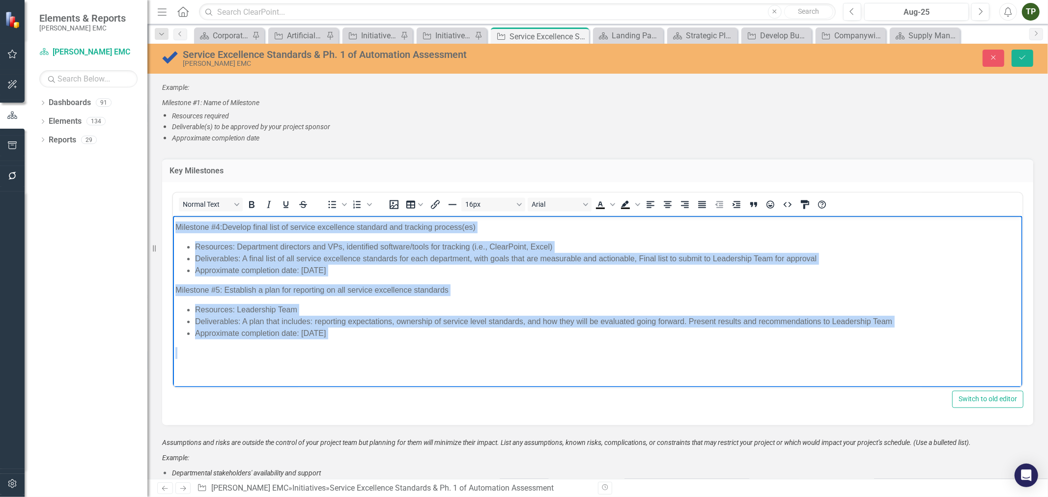
drag, startPoint x: 174, startPoint y: 223, endPoint x: 518, endPoint y: 666, distance: 560.4
click at [345, 389] on html "Milestone #1: Develop pre-work/resources for compression planning meetings with…" at bounding box center [597, 168] width 850 height 441
copy body "Loremipsu #8: Dolorsi ame-cons/adipiscin eli seddoeiusmo temporin utlabore etdo…"
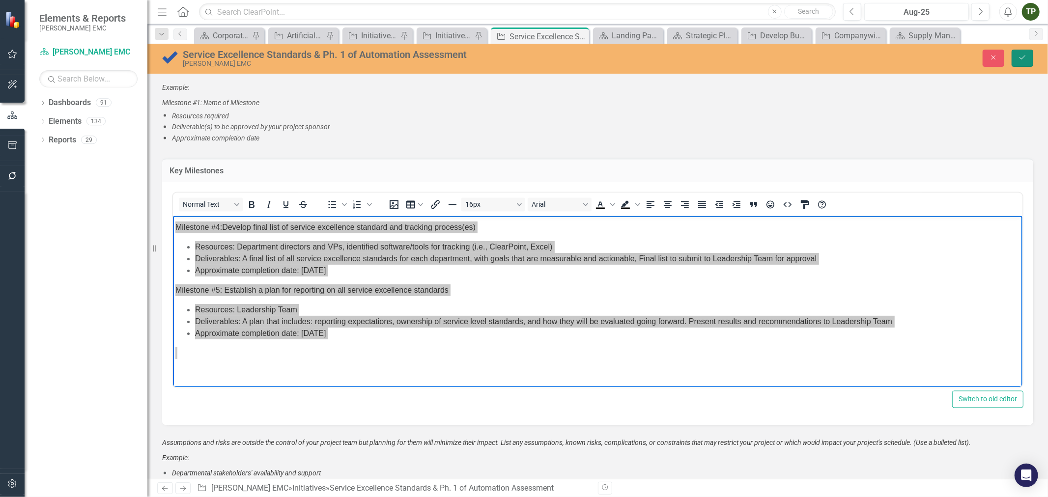
click at [1025, 60] on icon "Save" at bounding box center [1022, 57] width 9 height 7
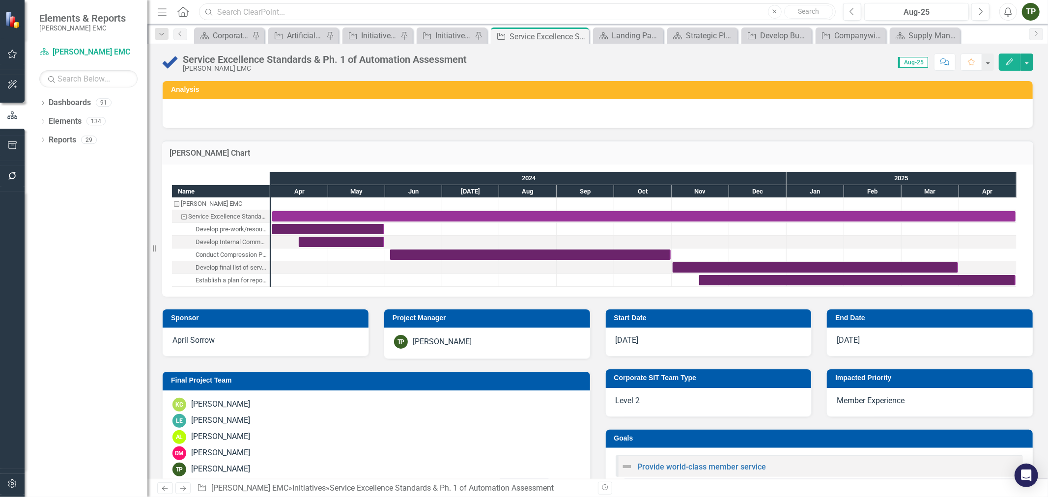
click at [295, 13] on input "text" at bounding box center [517, 11] width 637 height 17
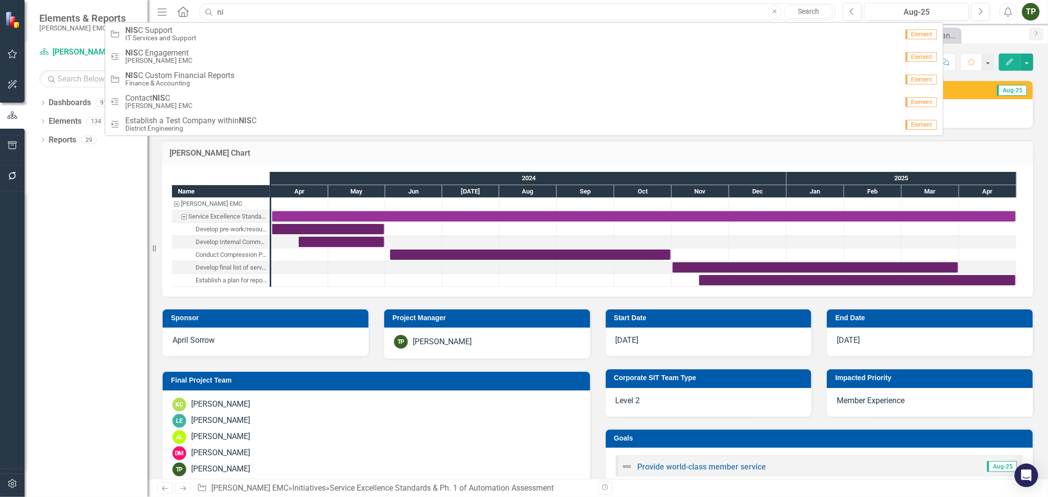
type input "n"
type input "implem"
